Goal: Transaction & Acquisition: Purchase product/service

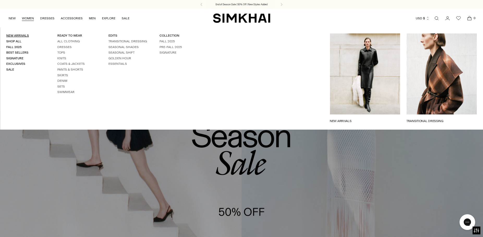
click at [23, 35] on link "New Arrivals" at bounding box center [17, 36] width 23 height 4
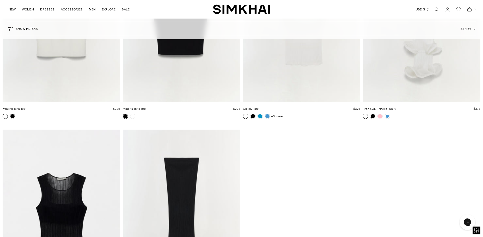
scroll to position [14661, 0]
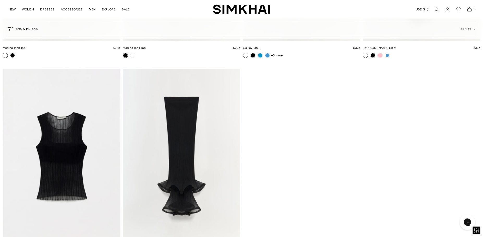
click at [439, 11] on link "Open search modal" at bounding box center [437, 9] width 10 height 10
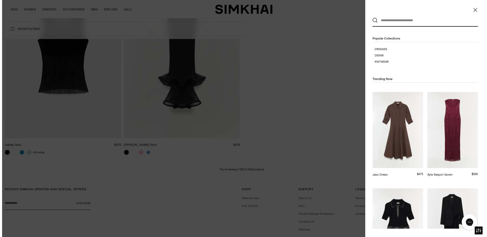
scroll to position [0, 0]
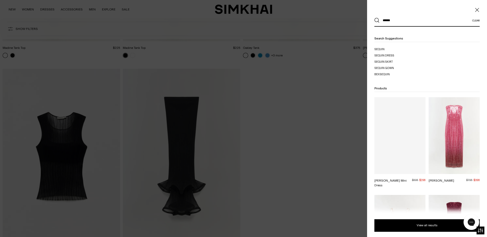
type input "******"
click at [375, 18] on button "Search" at bounding box center [377, 20] width 5 height 5
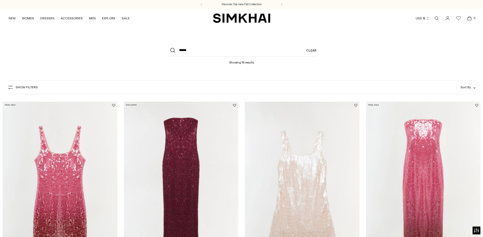
scroll to position [80, 0]
